Goal: Transaction & Acquisition: Purchase product/service

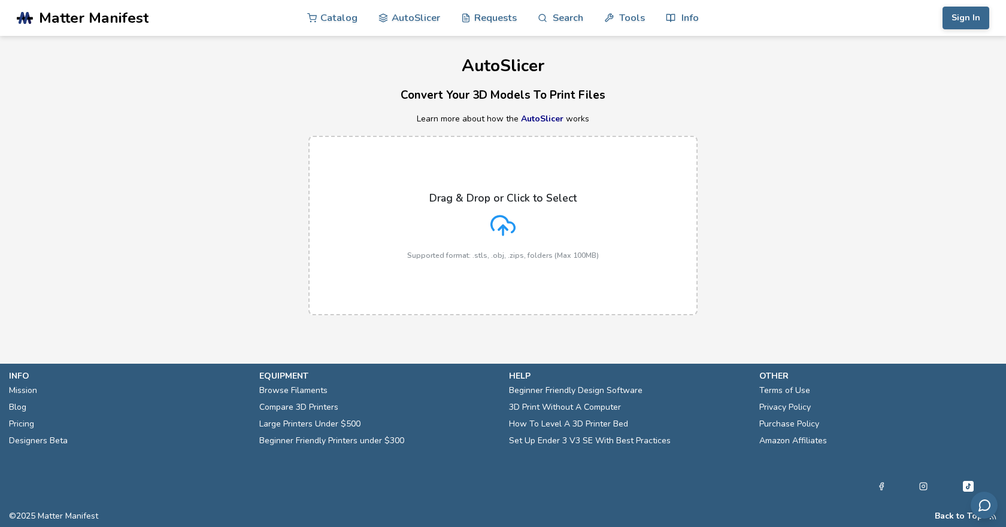
click at [545, 120] on link "AutoSlicer" at bounding box center [542, 118] width 43 height 11
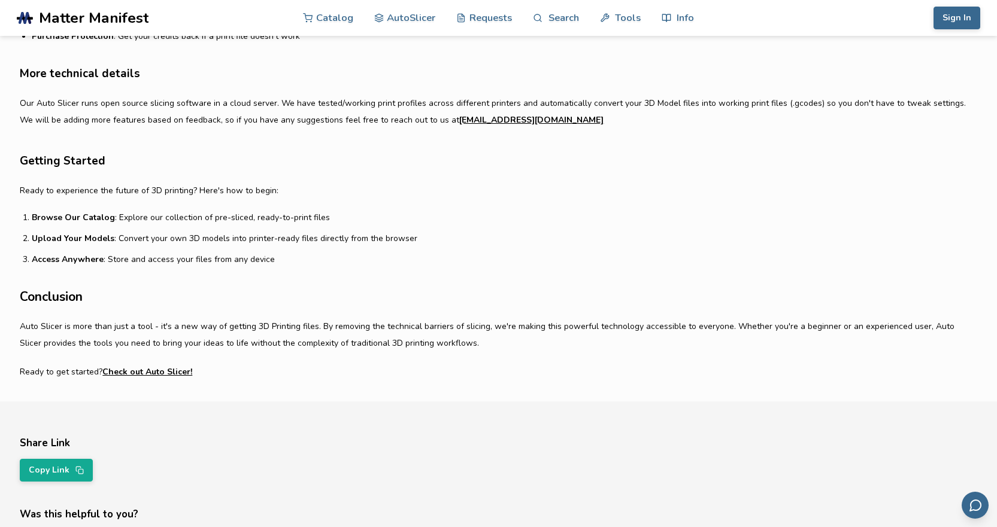
scroll to position [718, 0]
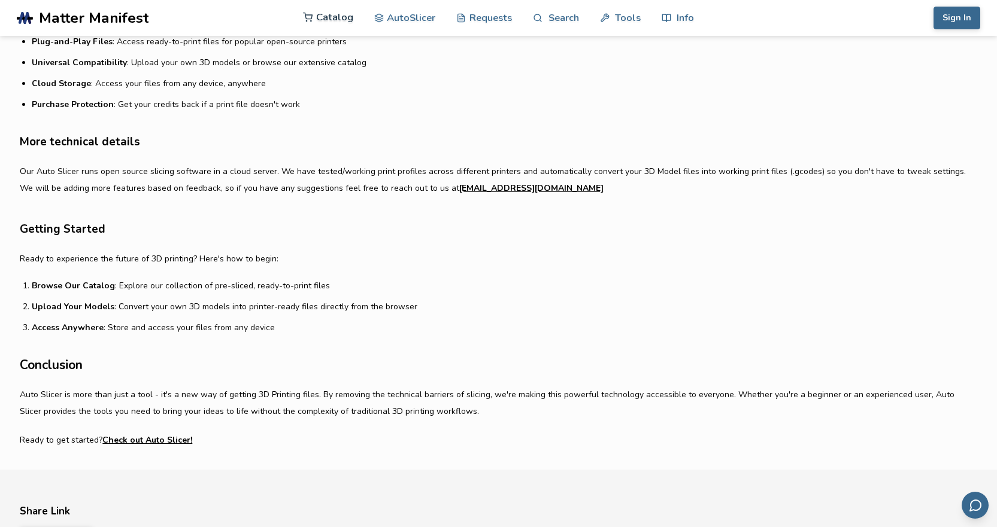
click at [333, 17] on link "Catalog" at bounding box center [328, 17] width 50 height 36
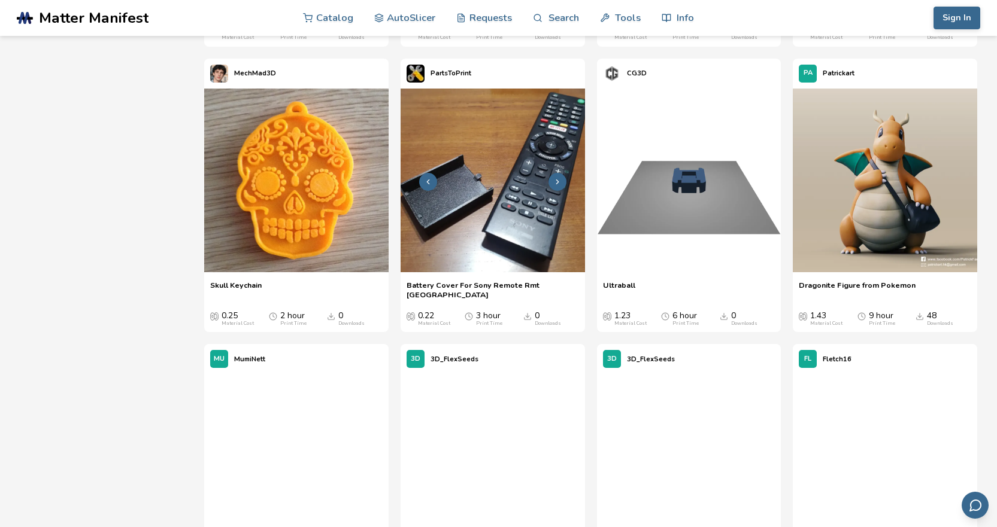
scroll to position [2395, 0]
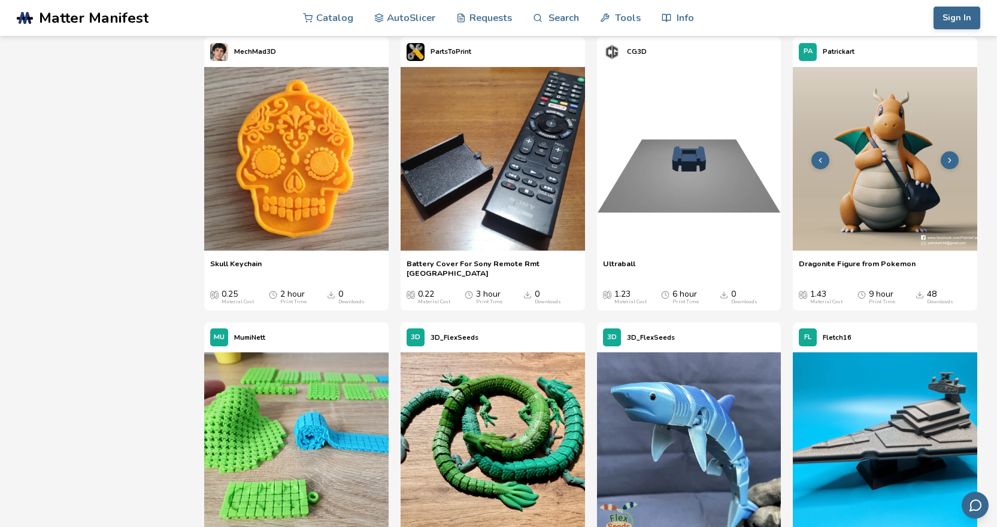
click at [886, 231] on img at bounding box center [885, 159] width 184 height 184
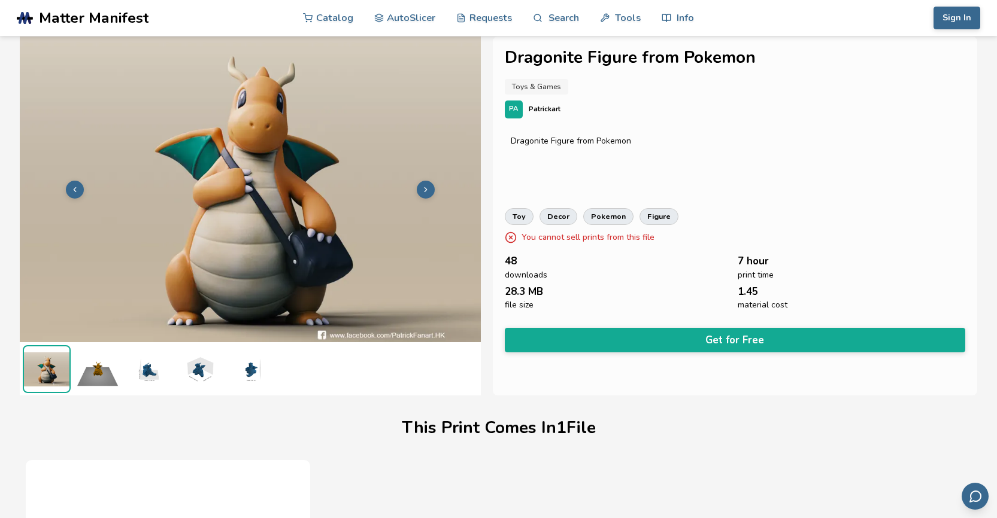
scroll to position [7, 0]
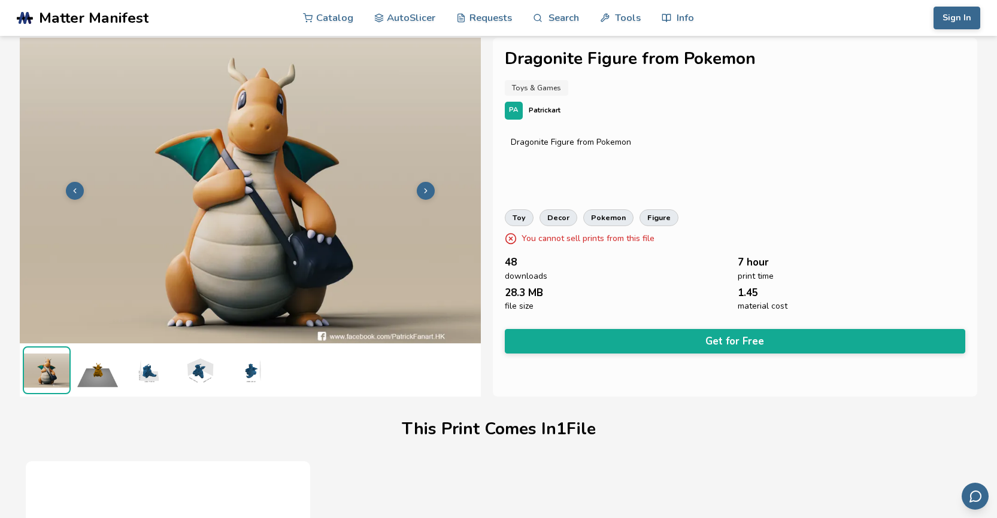
click at [429, 191] on icon at bounding box center [425, 191] width 8 height 8
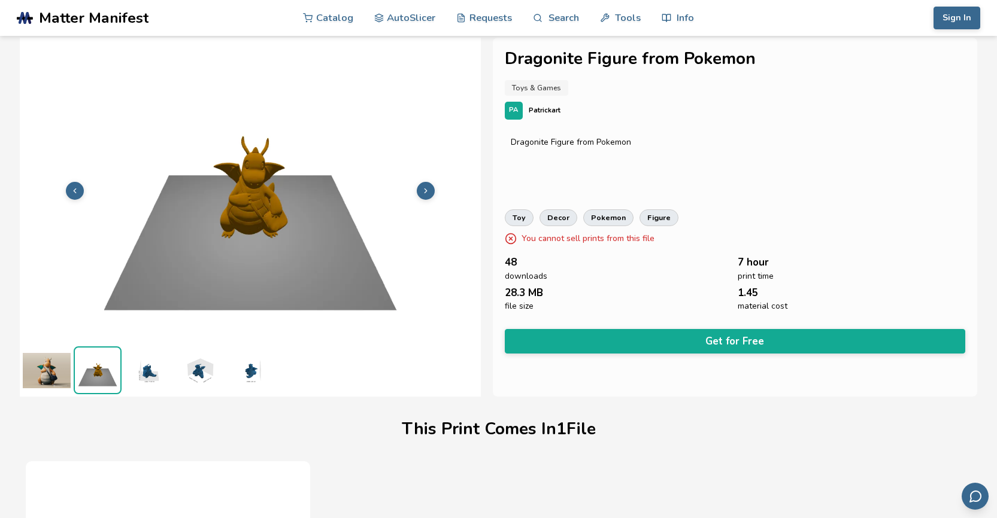
click at [428, 191] on icon at bounding box center [425, 191] width 8 height 8
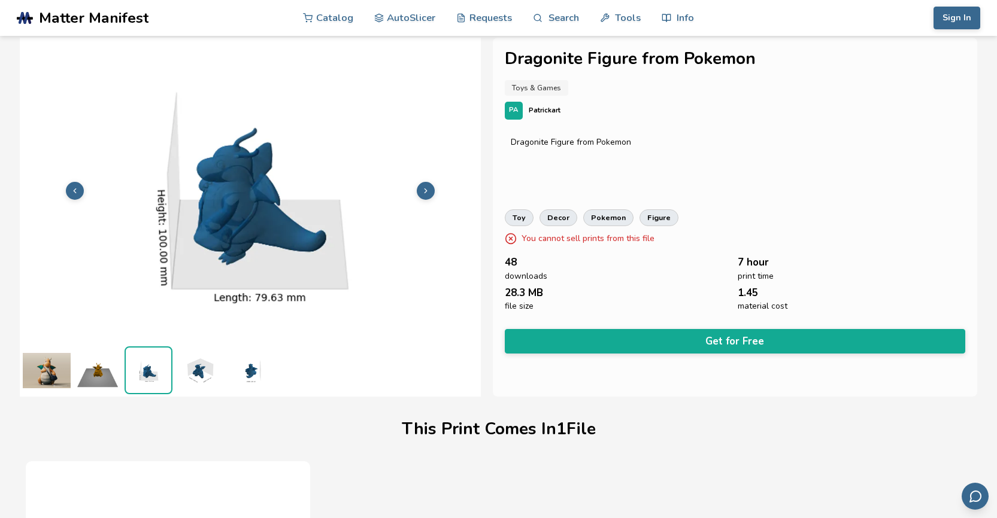
click at [427, 190] on icon at bounding box center [425, 191] width 8 height 8
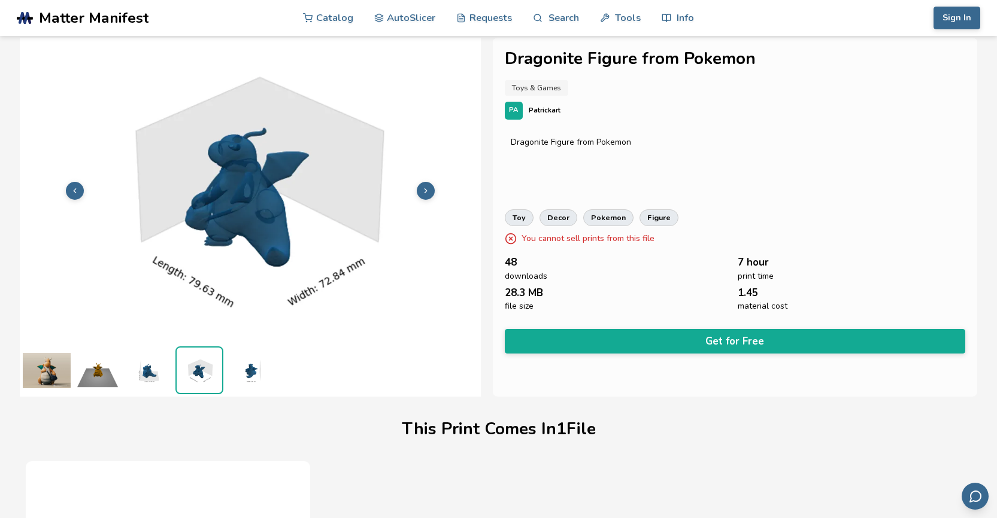
click at [427, 190] on icon at bounding box center [425, 191] width 8 height 8
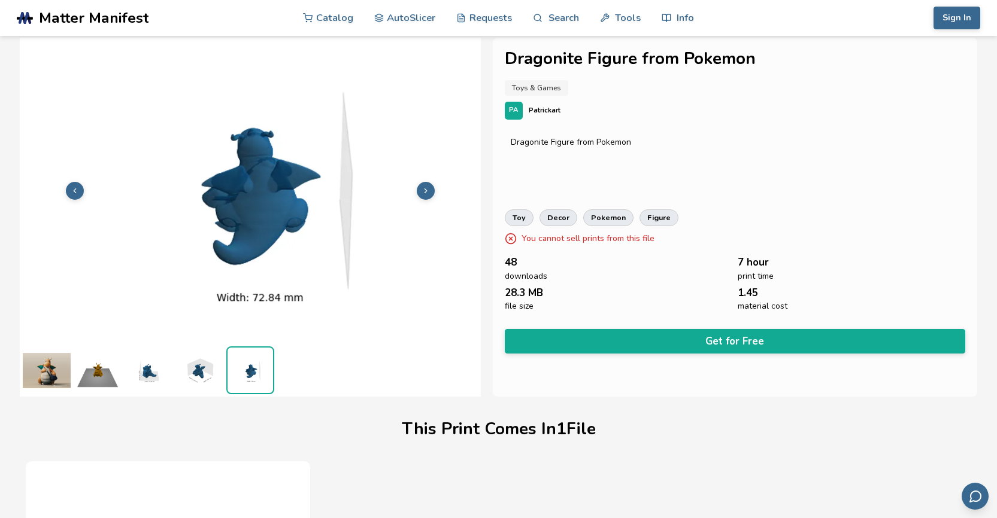
click at [427, 190] on icon at bounding box center [425, 191] width 8 height 8
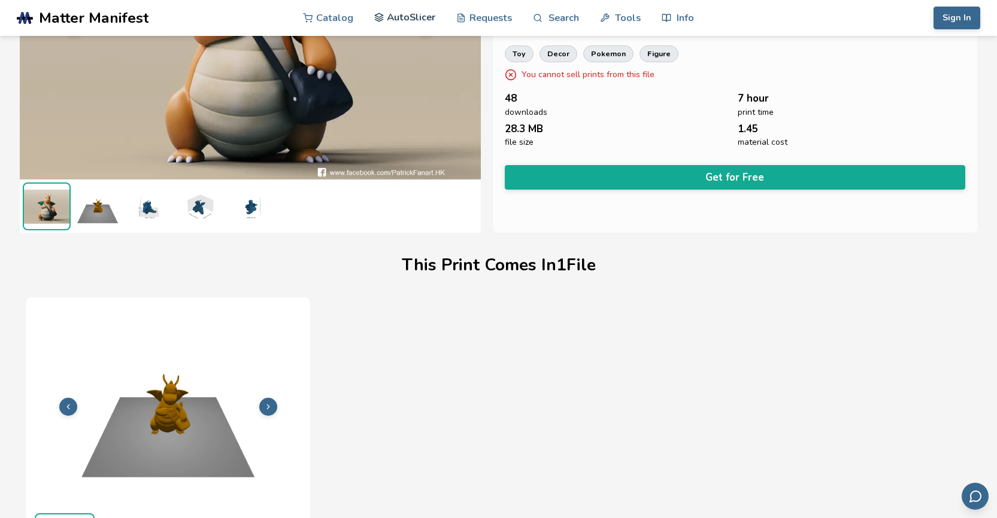
scroll to position [0, 0]
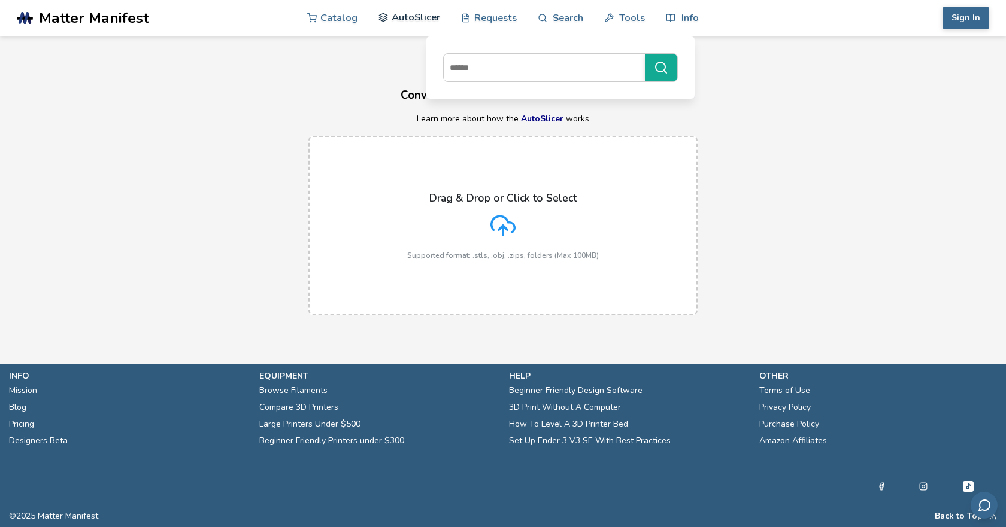
click at [426, 20] on link "AutoSlicer" at bounding box center [409, 17] width 62 height 36
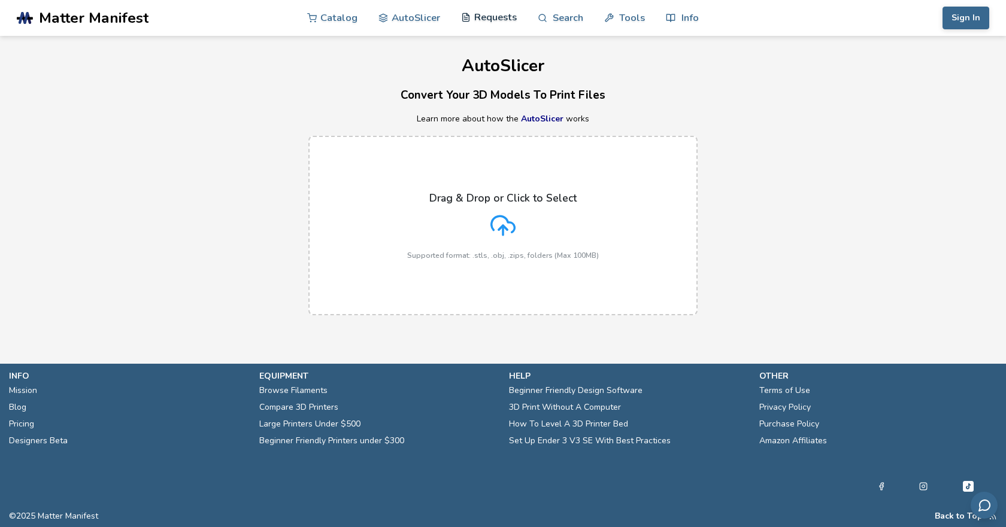
click at [487, 16] on link "Requests" at bounding box center [489, 17] width 56 height 36
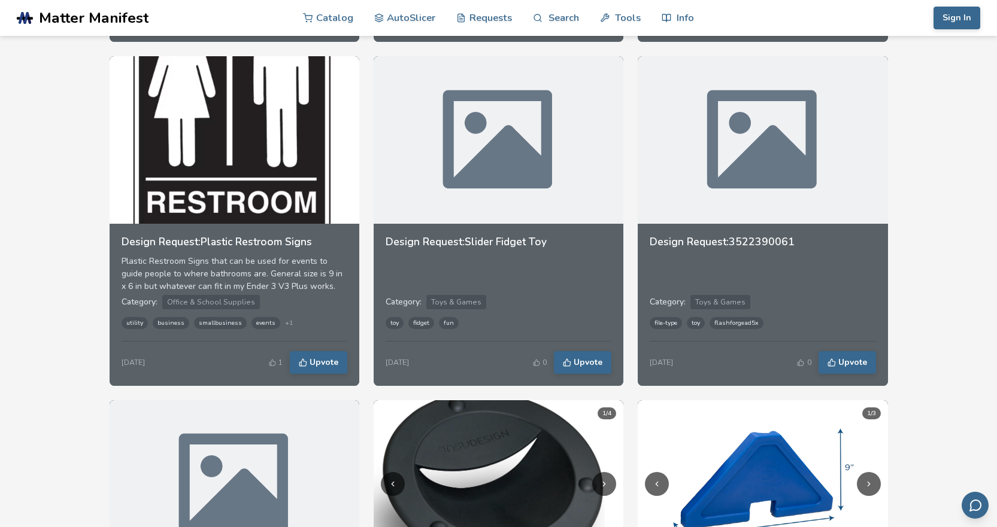
scroll to position [1257, 0]
